Goal: Task Accomplishment & Management: Manage account settings

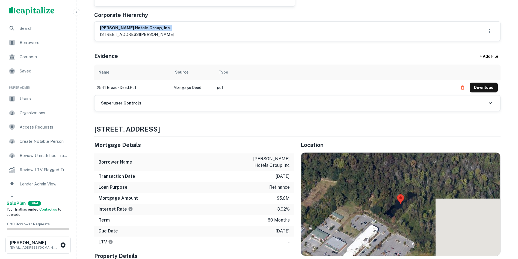
scroll to position [246, 0]
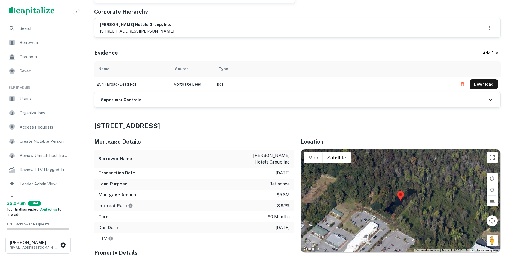
click at [113, 97] on h6 "Superuser Controls" at bounding box center [121, 100] width 40 height 6
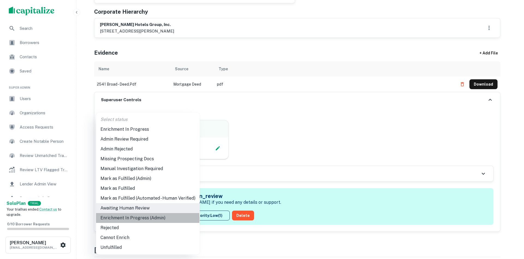
click at [139, 218] on li "Enrichment In Progress (Admin)" at bounding box center [148, 218] width 104 height 10
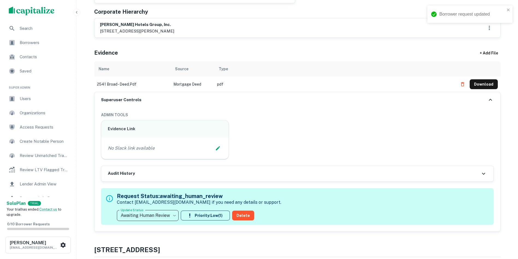
type input "**********"
click at [217, 151] on button "Edit Slack Link" at bounding box center [218, 148] width 8 height 8
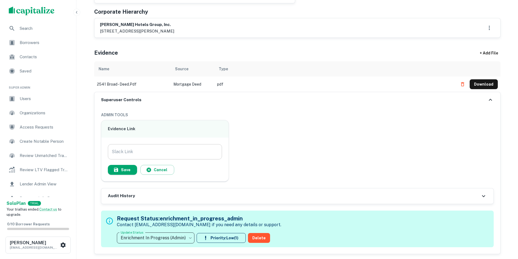
click at [178, 150] on input "Slack Link" at bounding box center [165, 151] width 114 height 15
paste input "**********"
type input "**********"
click at [121, 170] on button "Save" at bounding box center [122, 170] width 29 height 10
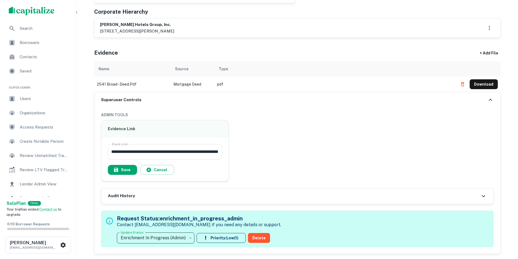
scroll to position [0, 0]
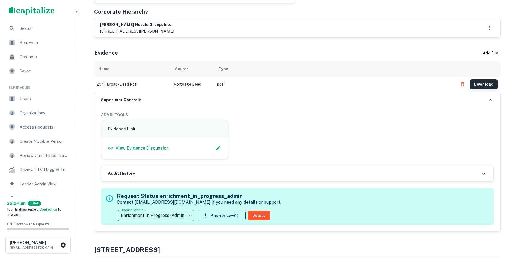
click at [486, 80] on button "Download" at bounding box center [484, 84] width 28 height 10
click at [484, 82] on button "Download" at bounding box center [484, 84] width 28 height 10
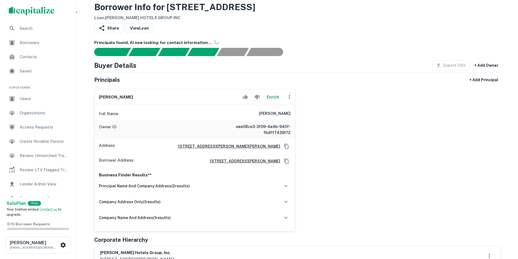
scroll to position [27, 0]
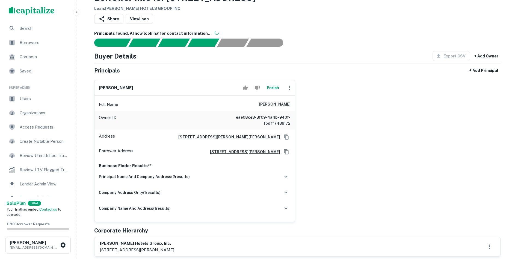
drag, startPoint x: 497, startPoint y: 104, endPoint x: 496, endPoint y: 94, distance: 9.7
click at [497, 104] on div "[PERSON_NAME] Enrich Full Name [PERSON_NAME] Owner ID eae08ce3-3f09-4a4b-940f-f…" at bounding box center [295, 148] width 411 height 146
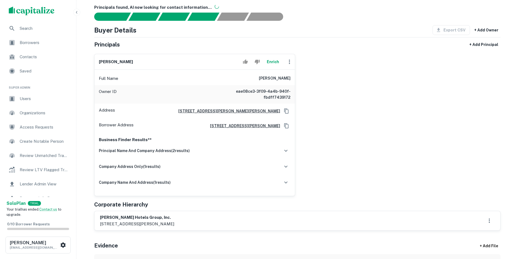
scroll to position [82, 0]
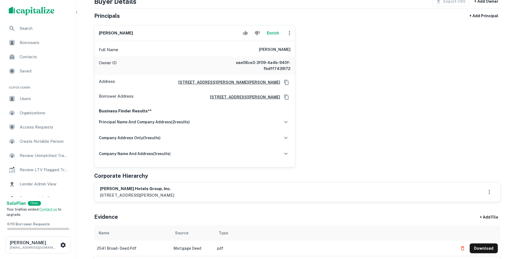
click at [121, 187] on h6 "[PERSON_NAME] hotels group, inc." at bounding box center [137, 188] width 74 height 6
click at [174, 186] on h6 "[PERSON_NAME] hotels group, inc." at bounding box center [137, 188] width 74 height 6
click at [130, 188] on h6 "[PERSON_NAME] hotels group, inc." at bounding box center [137, 188] width 74 height 6
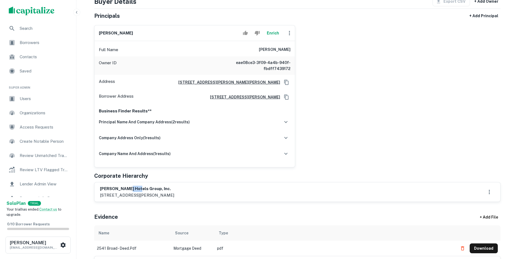
click at [130, 188] on h6 "[PERSON_NAME] hotels group, inc." at bounding box center [137, 188] width 74 height 6
drag, startPoint x: 130, startPoint y: 188, endPoint x: 142, endPoint y: 195, distance: 14.0
click at [142, 195] on div "[PERSON_NAME] hotels group, inc. [STREET_ADDRESS][PERSON_NAME]" at bounding box center [137, 191] width 74 height 13
click at [117, 33] on h6 "[PERSON_NAME]" at bounding box center [116, 33] width 34 height 6
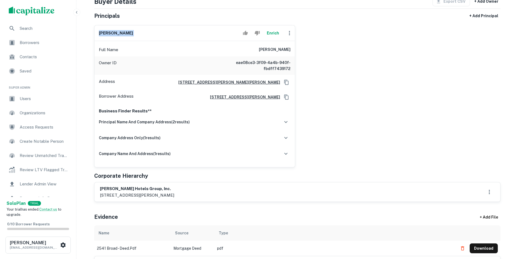
click at [117, 33] on h6 "[PERSON_NAME]" at bounding box center [116, 33] width 34 height 6
copy div "[PERSON_NAME]"
drag, startPoint x: 185, startPoint y: 194, endPoint x: 204, endPoint y: 195, distance: 18.3
click at [174, 195] on p "[STREET_ADDRESS][PERSON_NAME]" at bounding box center [137, 195] width 74 height 7
copy p "sumter, sc"
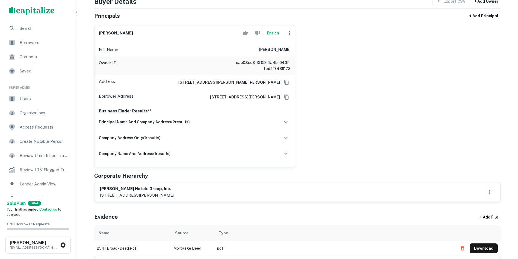
click at [111, 31] on h6 "[PERSON_NAME]" at bounding box center [116, 33] width 34 height 6
click at [116, 186] on h6 "[PERSON_NAME] hotels group, inc." at bounding box center [137, 188] width 74 height 6
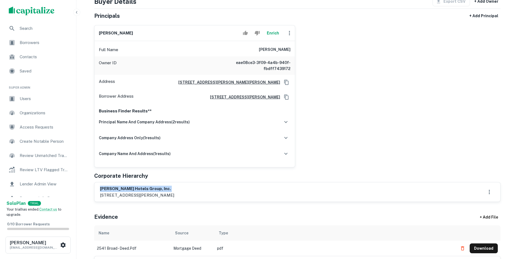
click at [116, 186] on h6 "[PERSON_NAME] hotels group, inc." at bounding box center [137, 188] width 74 height 6
copy h6 "[PERSON_NAME] hotels group, inc."
click at [112, 34] on h6 "[PERSON_NAME]" at bounding box center [116, 33] width 34 height 6
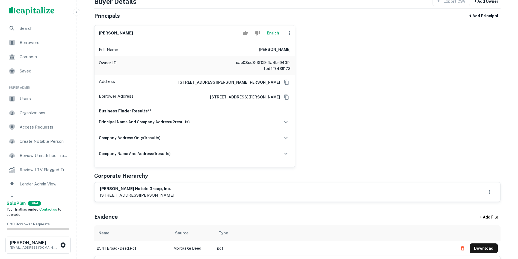
click at [118, 195] on p "[STREET_ADDRESS][PERSON_NAME]" at bounding box center [137, 195] width 74 height 7
copy div "[STREET_ADDRESS][PERSON_NAME]"
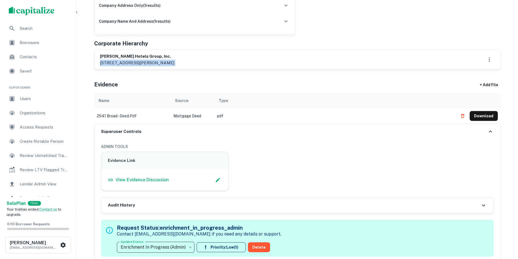
scroll to position [246, 0]
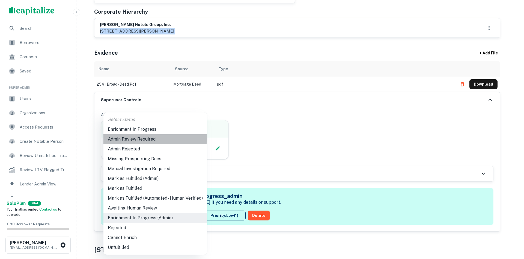
click at [140, 138] on li "Admin Review Required" at bounding box center [155, 139] width 104 height 10
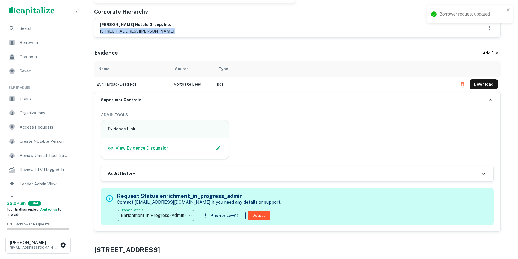
type input "**********"
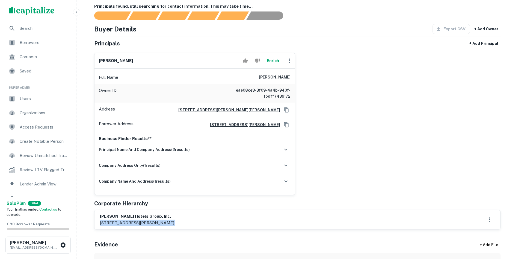
scroll to position [0, 0]
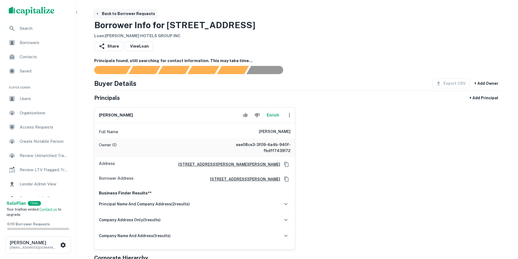
click at [104, 11] on button "Back to Borrower Requests" at bounding box center [125, 14] width 64 height 10
